Goal: Navigation & Orientation: Find specific page/section

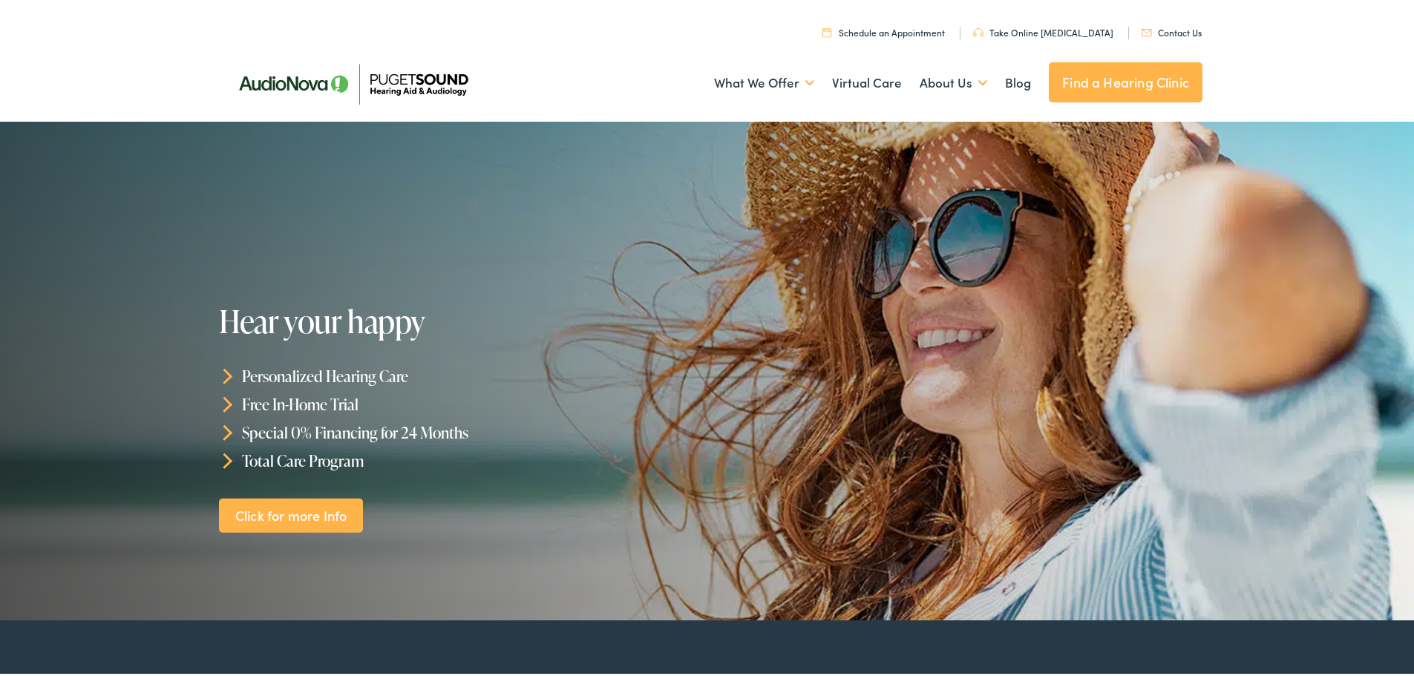
click at [1163, 79] on link "Find a Hearing Clinic" at bounding box center [1125, 79] width 154 height 40
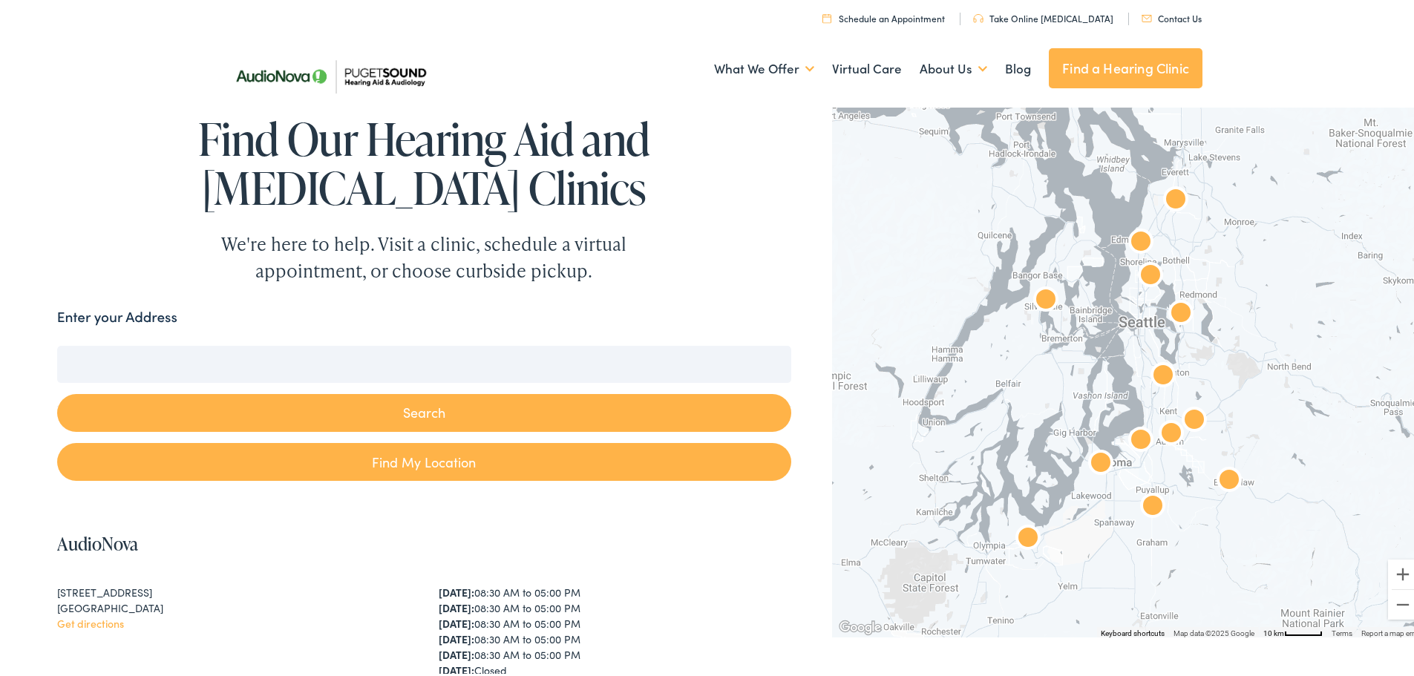
click at [339, 344] on input "Enter your Address" at bounding box center [424, 361] width 734 height 37
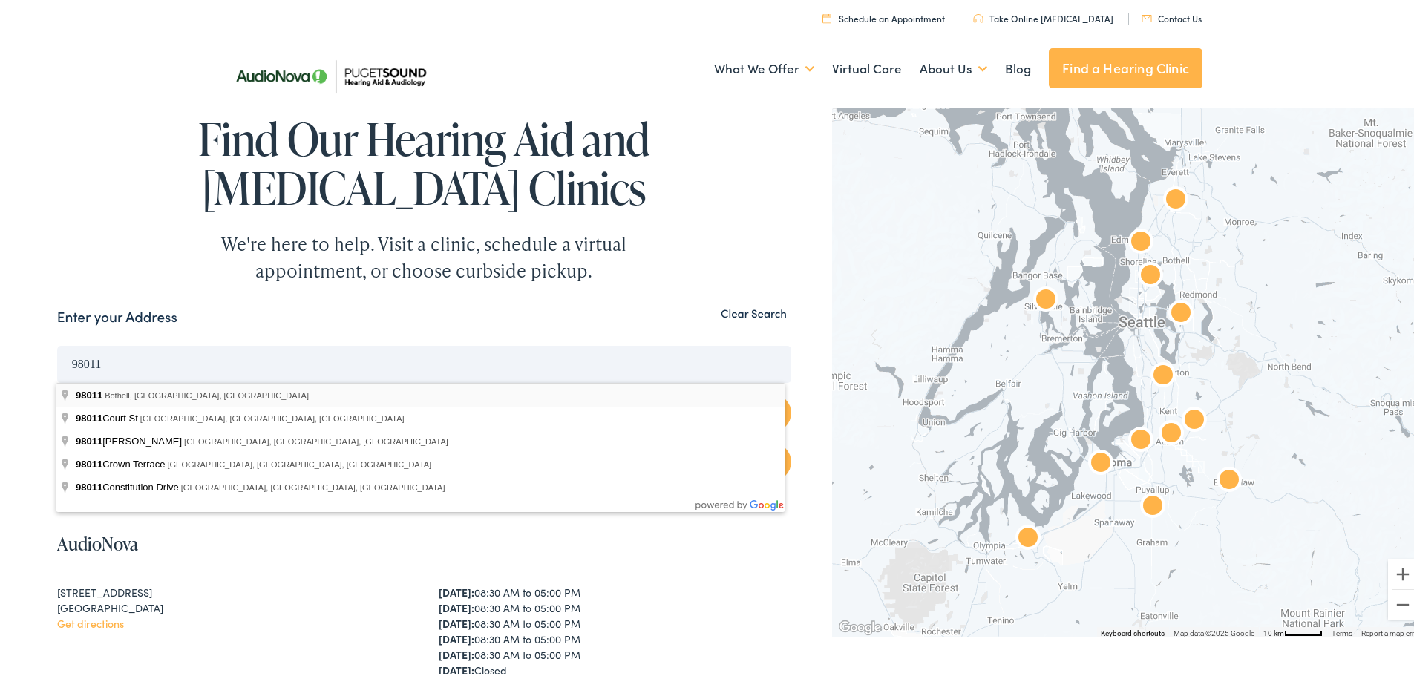
type input "Bothell, WA 98011, [GEOGRAPHIC_DATA]"
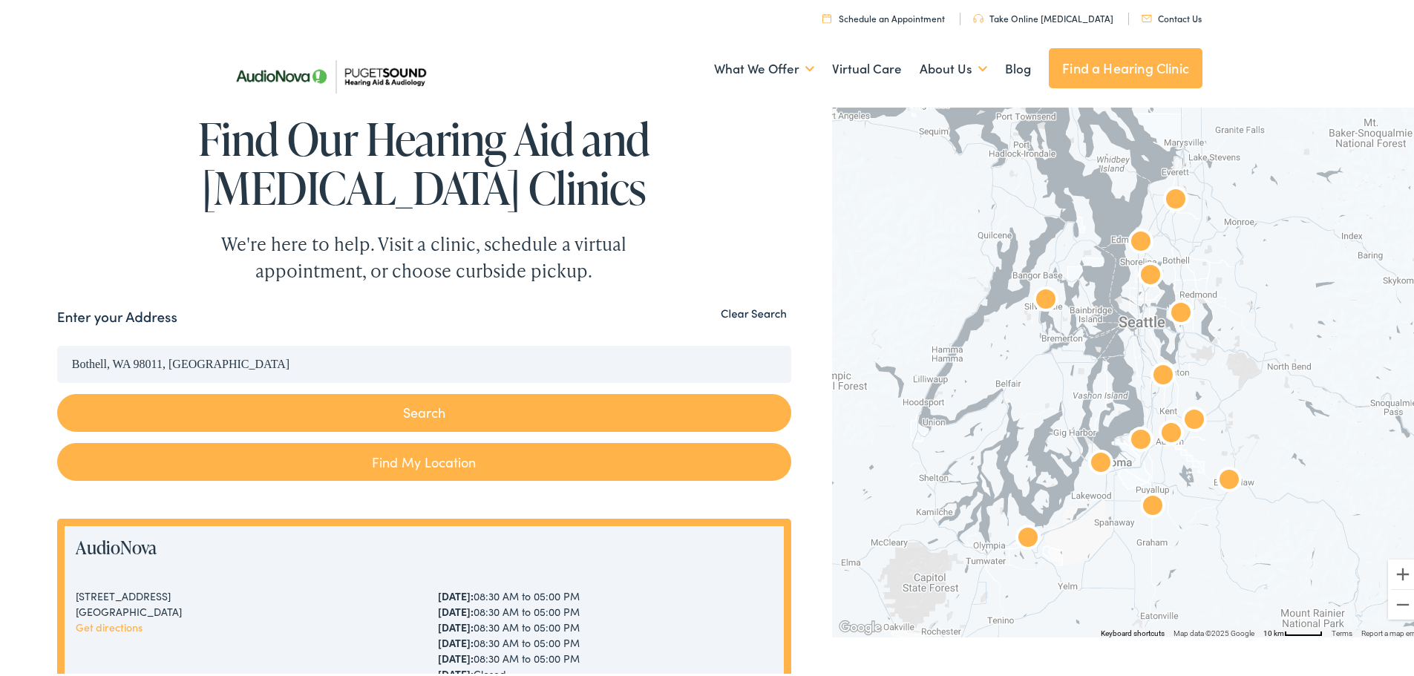
click at [398, 406] on button "Search" at bounding box center [424, 410] width 734 height 38
click at [453, 408] on button "Search" at bounding box center [424, 410] width 734 height 38
click at [407, 416] on button "Search" at bounding box center [424, 410] width 734 height 38
click at [385, 364] on input "Bothell, WA 98011, [GEOGRAPHIC_DATA]" at bounding box center [424, 361] width 734 height 37
click at [57, 391] on button "Search" at bounding box center [424, 410] width 734 height 38
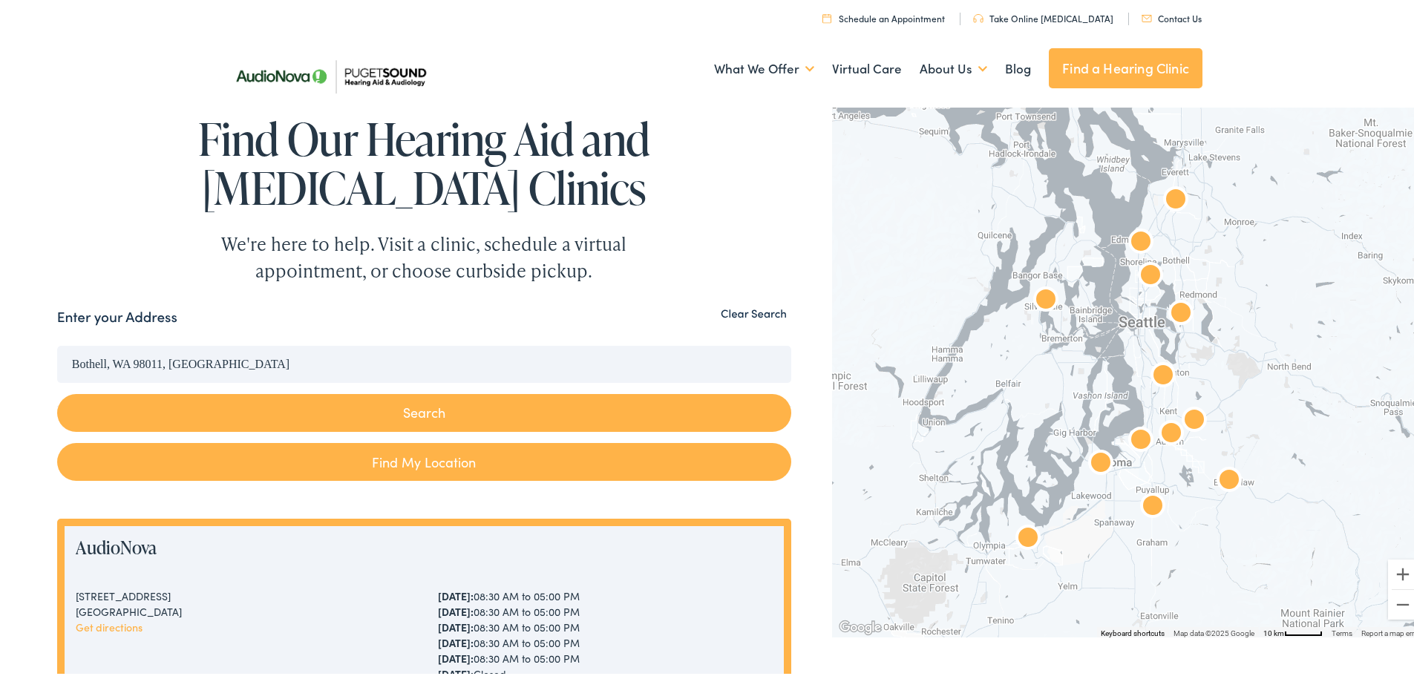
click at [376, 409] on button "Search" at bounding box center [424, 410] width 734 height 38
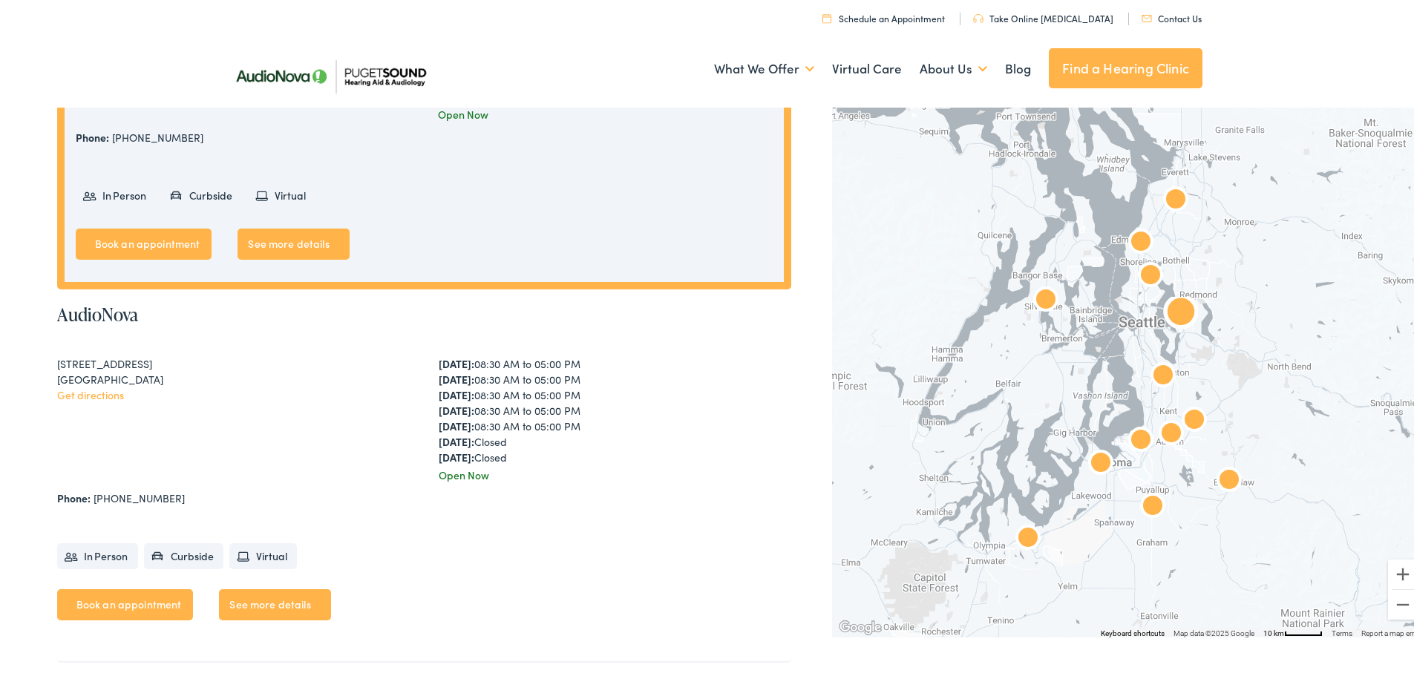
scroll to position [371, 0]
